Goal: Information Seeking & Learning: Learn about a topic

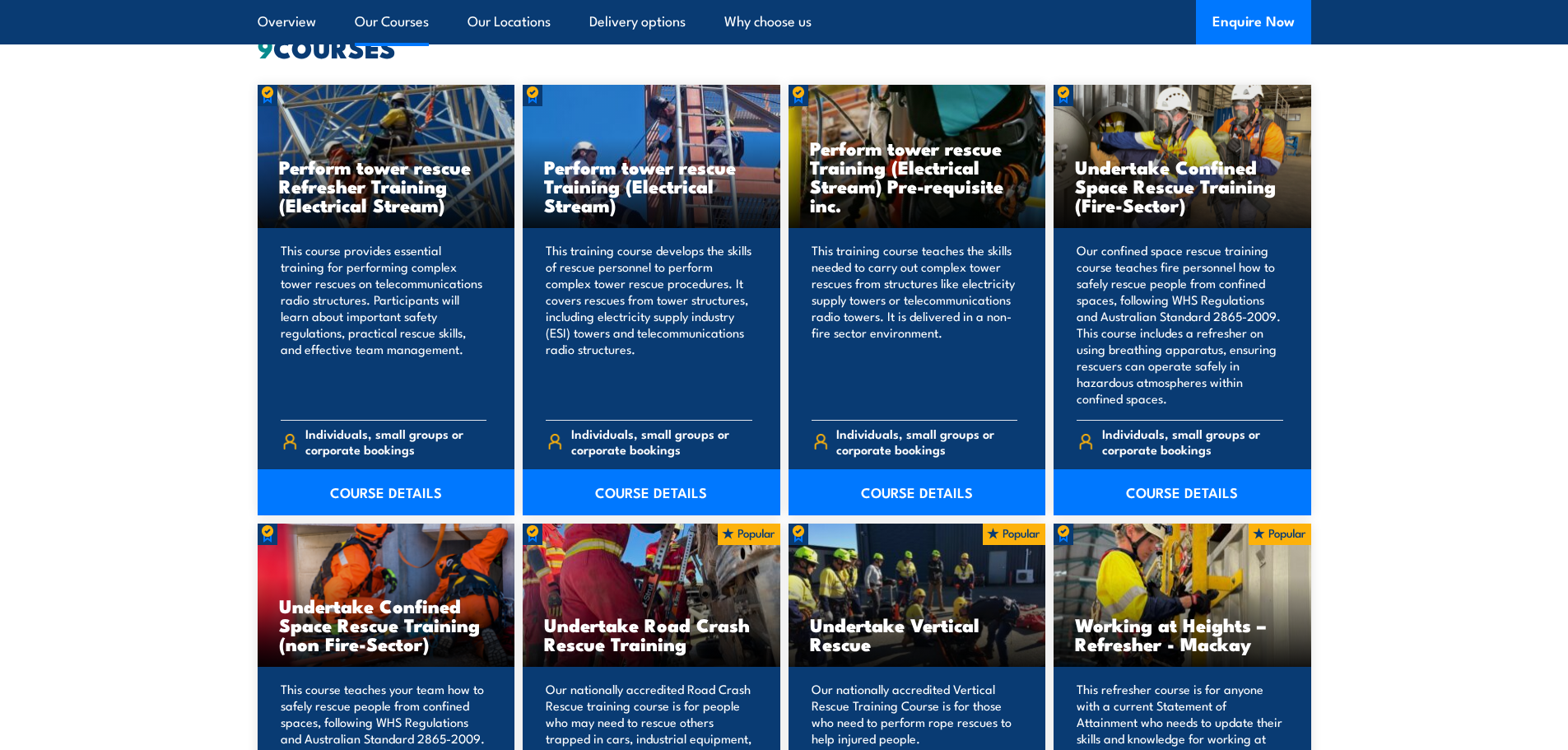
scroll to position [1316, 0]
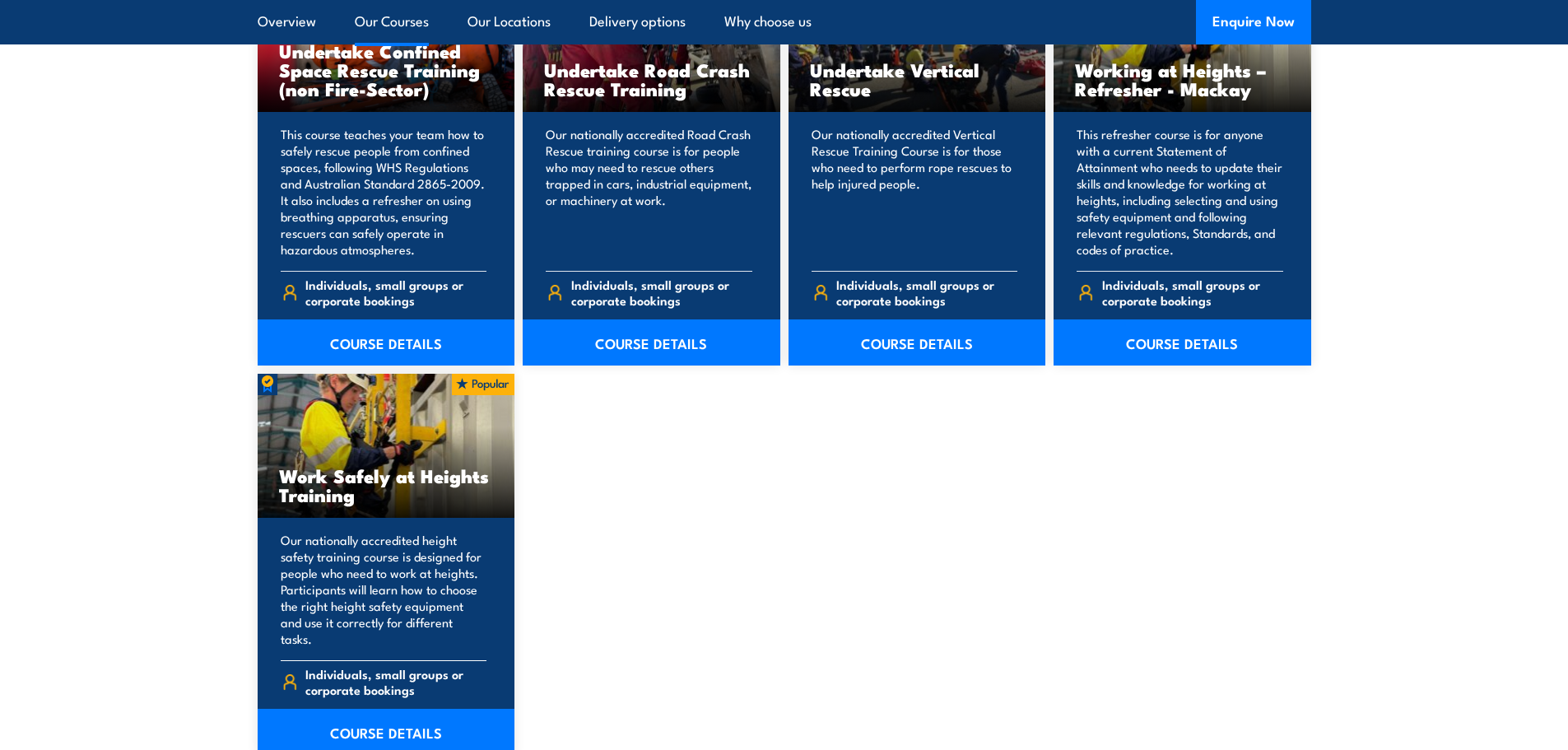
click at [431, 414] on div "Work Safely at Heights Training" at bounding box center [387, 446] width 258 height 144
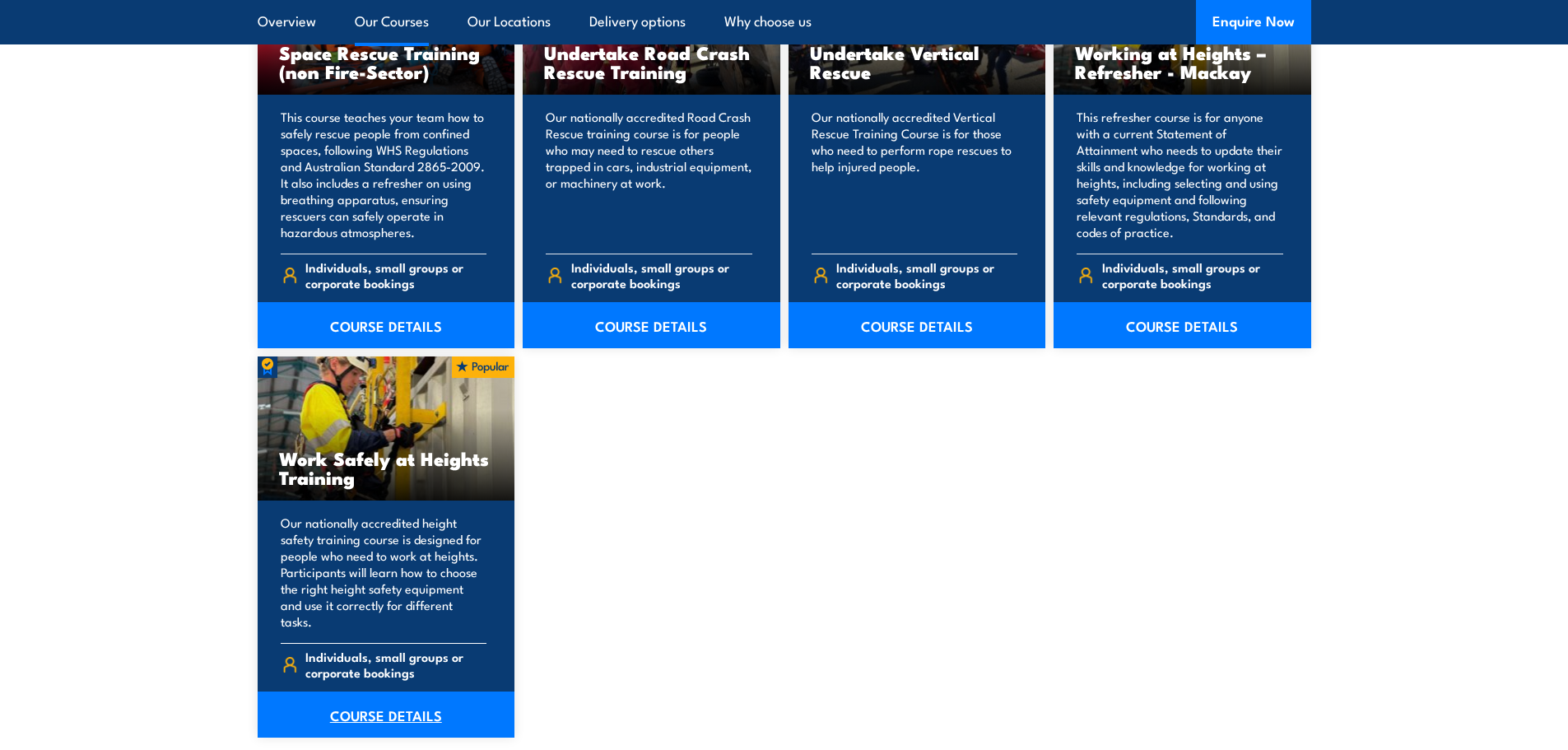
click at [427, 694] on link "COURSE DETAILS" at bounding box center [387, 714] width 258 height 46
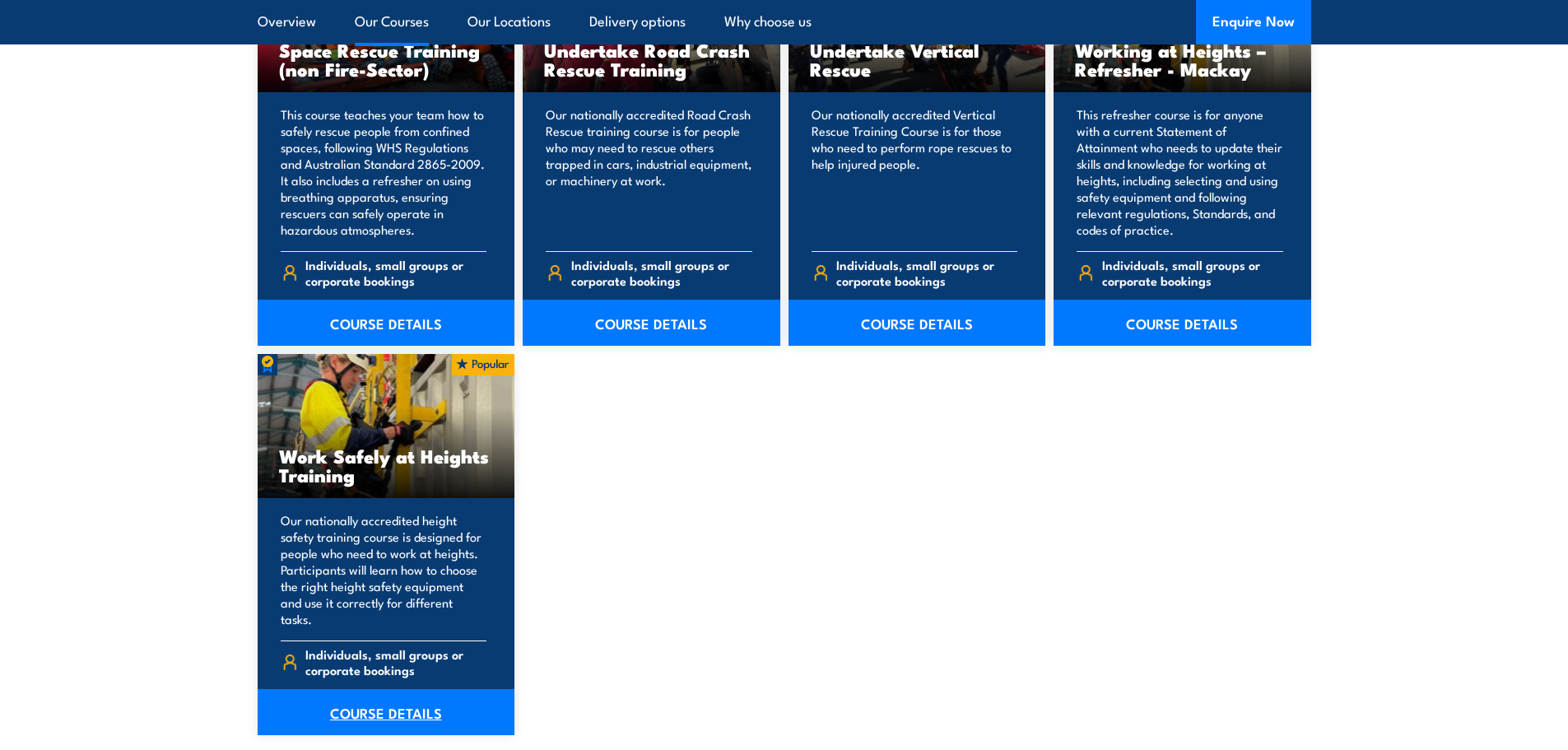
scroll to position [1890, 0]
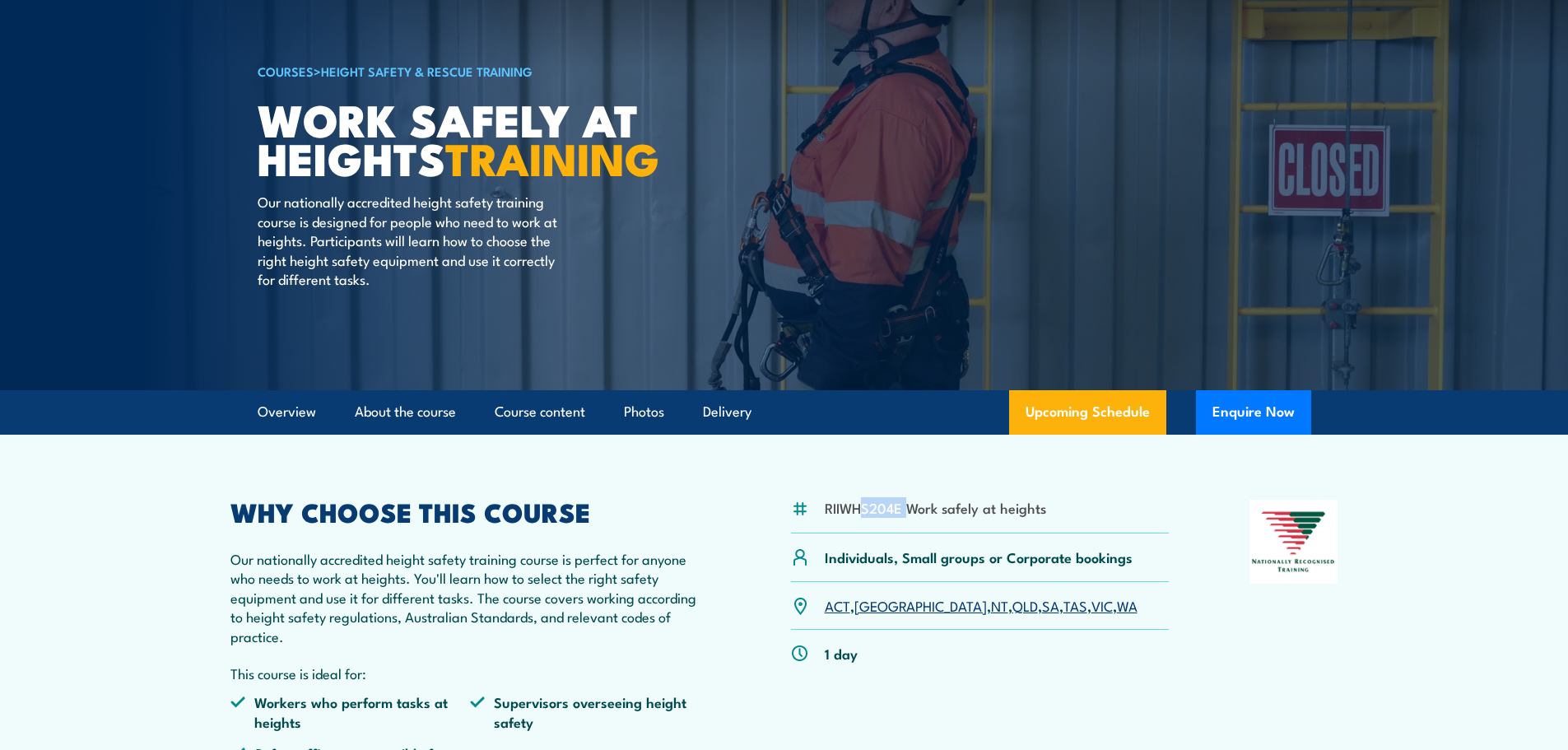
scroll to position [82, 0]
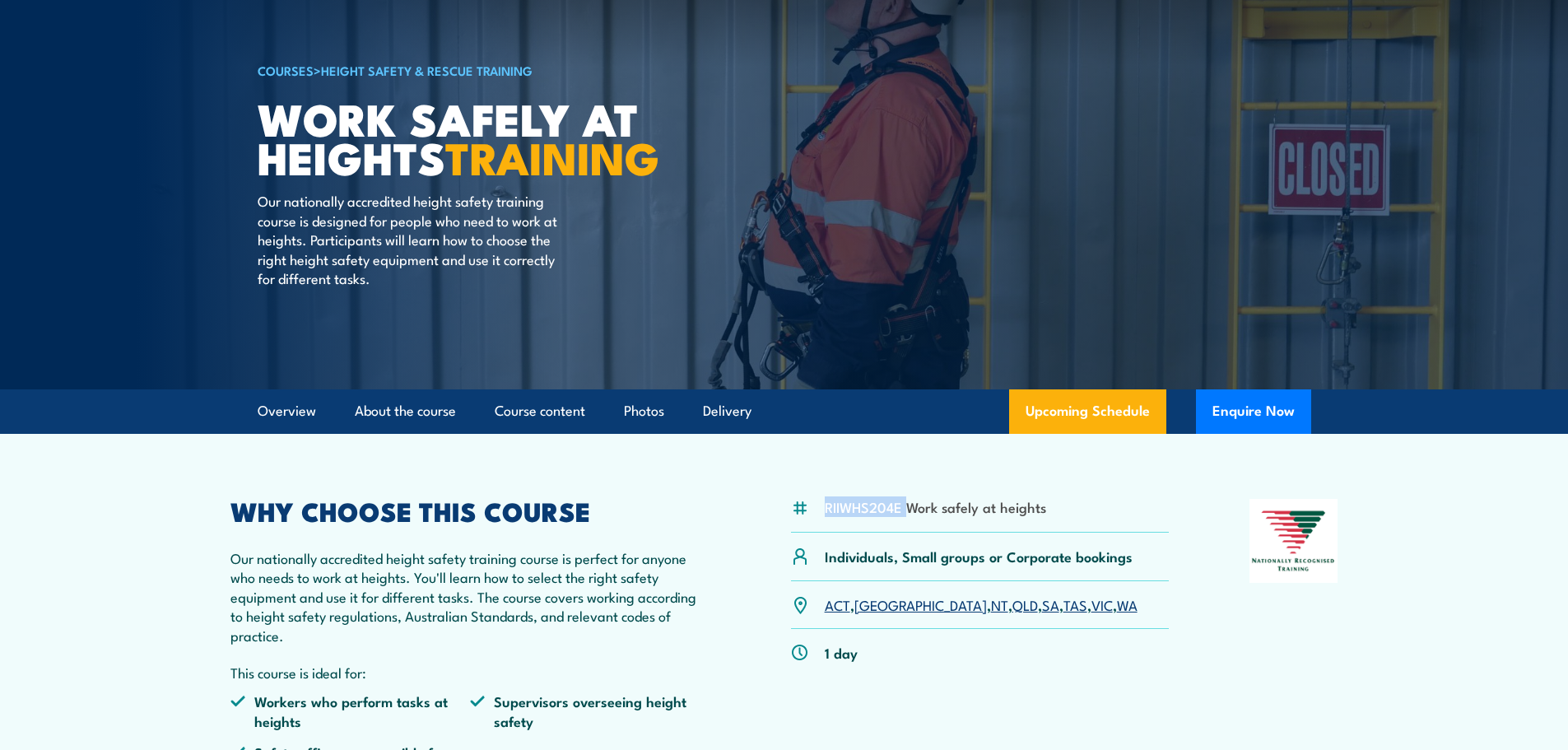
drag, startPoint x: 906, startPoint y: 511, endPoint x: 825, endPoint y: 505, distance: 81.2
click at [825, 505] on li "RIIWHS204E Work safely at heights" at bounding box center [936, 506] width 222 height 19
copy li "RIIWHS204E"
